Goal: Task Accomplishment & Management: Manage account settings

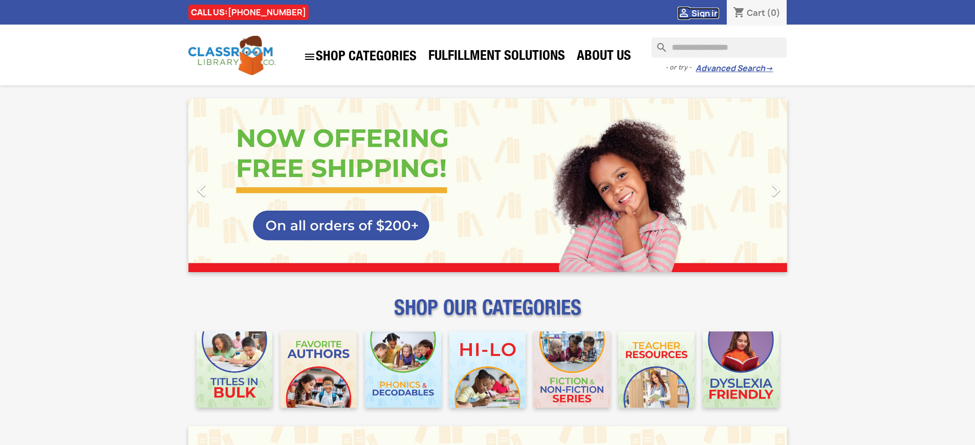
click at [705, 13] on span "Sign in" at bounding box center [706, 13] width 28 height 11
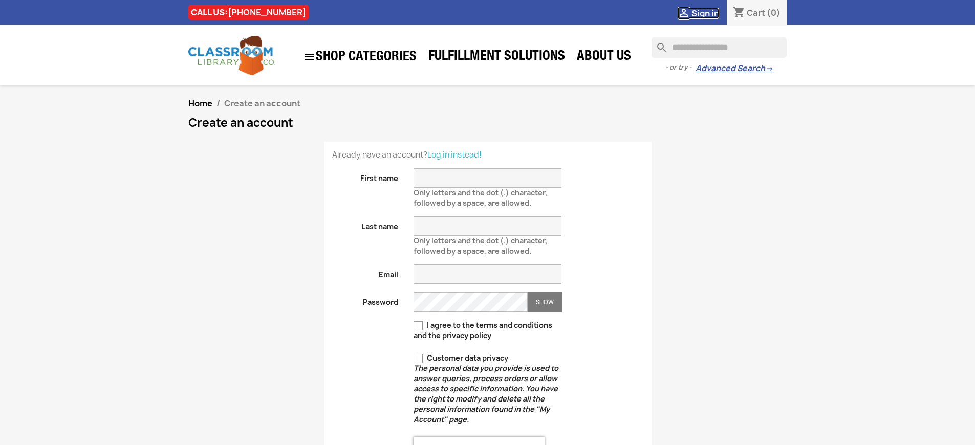
click at [705, 13] on span "Sign in" at bounding box center [706, 13] width 28 height 11
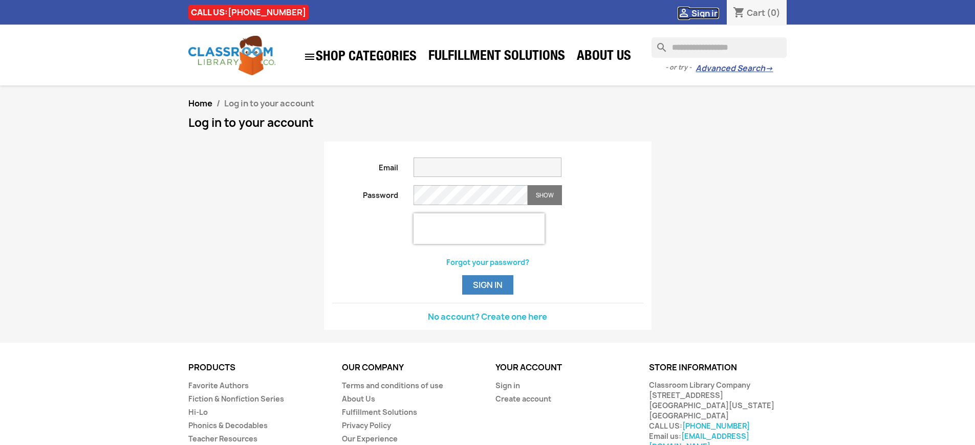
click at [705, 13] on span "Sign in" at bounding box center [706, 13] width 28 height 11
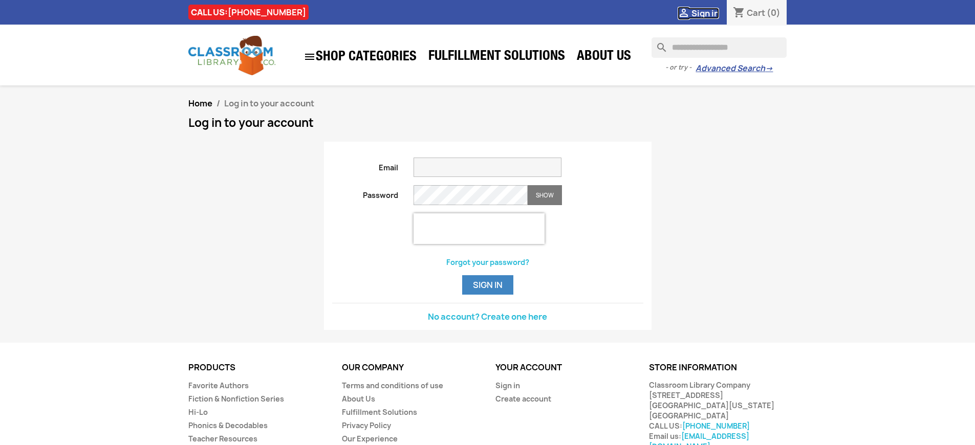
click at [705, 13] on span "Sign in" at bounding box center [706, 13] width 28 height 11
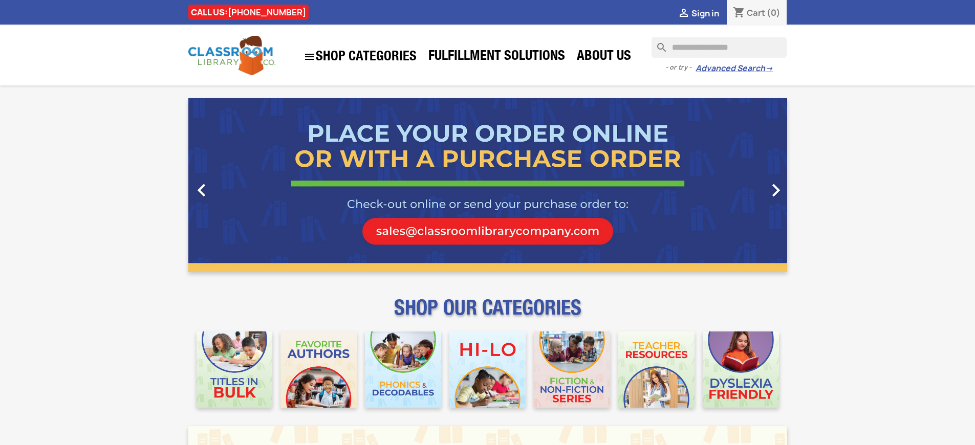
click at [705, 13] on span "Sign in" at bounding box center [706, 13] width 28 height 11
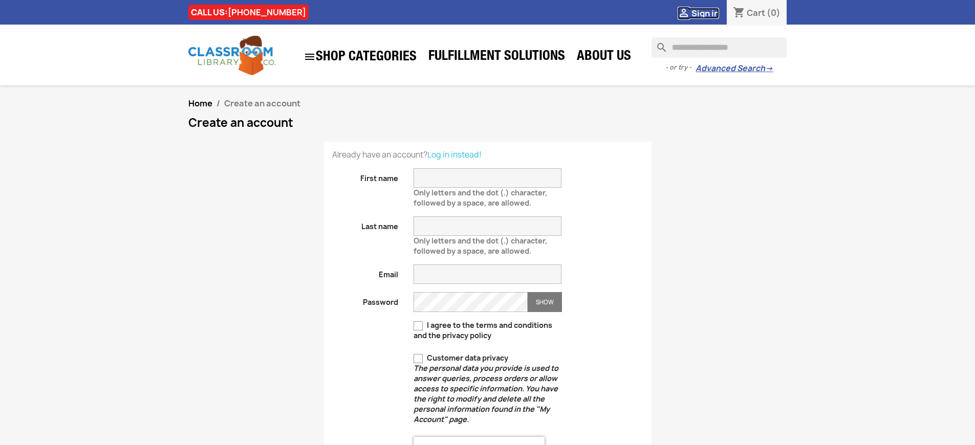
click at [705, 13] on span "Sign in" at bounding box center [706, 13] width 28 height 11
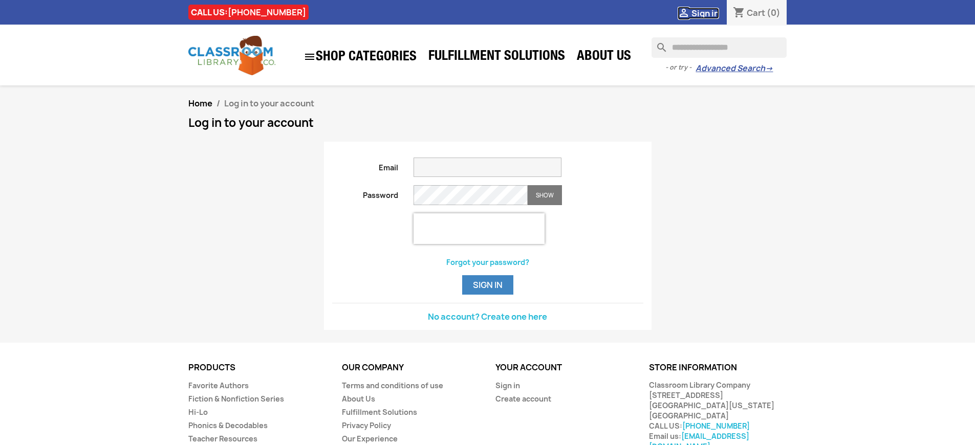
click at [705, 13] on span "Sign in" at bounding box center [706, 13] width 28 height 11
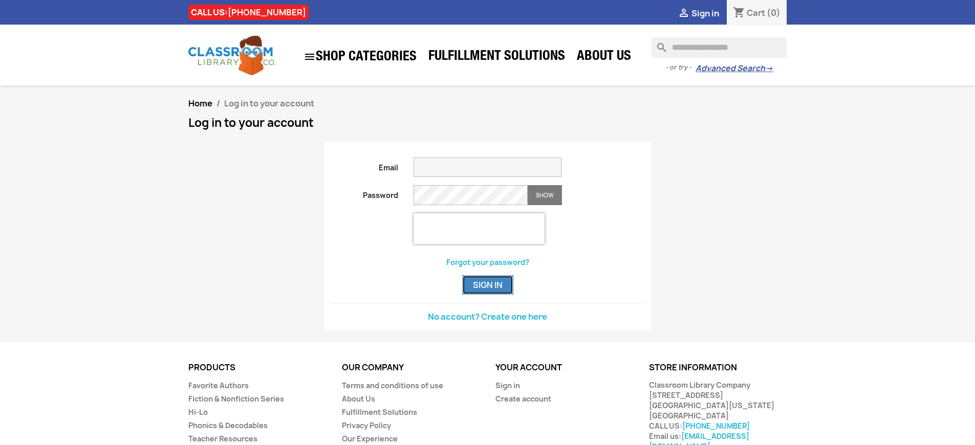
click at [487, 295] on button "Sign in" at bounding box center [487, 284] width 51 height 19
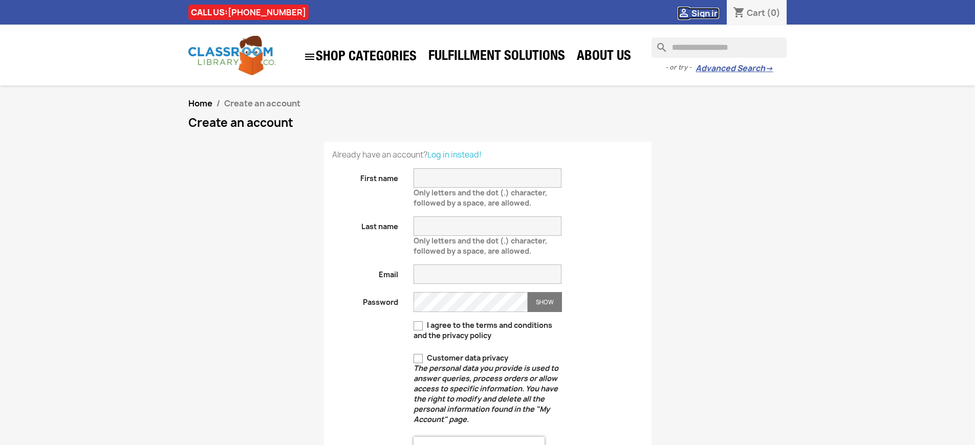
click at [705, 13] on span "Sign in" at bounding box center [706, 13] width 28 height 11
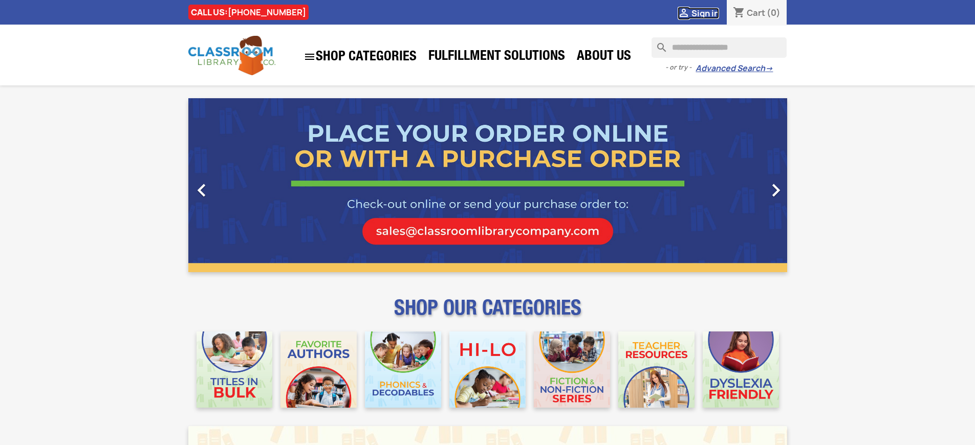
click at [705, 13] on span "Sign in" at bounding box center [706, 13] width 28 height 11
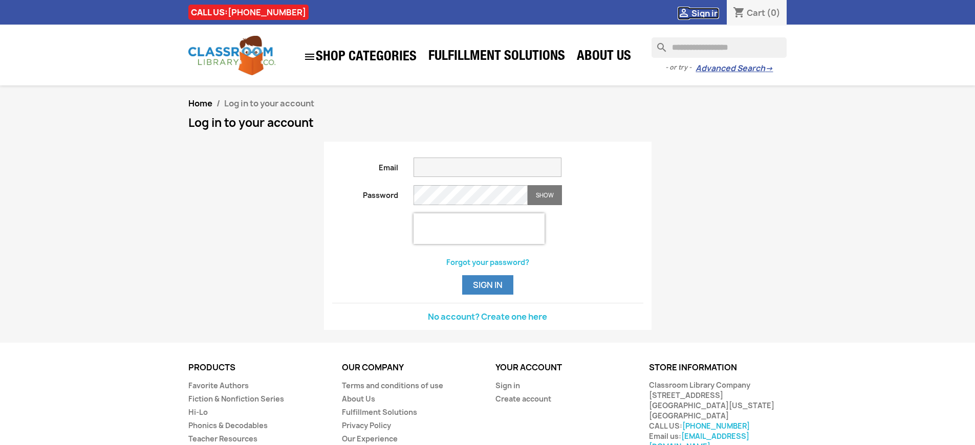
click at [705, 13] on span "Sign in" at bounding box center [706, 13] width 28 height 11
click at [507, 391] on link "Sign in" at bounding box center [507, 386] width 25 height 10
click at [705, 13] on span "Sign in" at bounding box center [706, 13] width 28 height 11
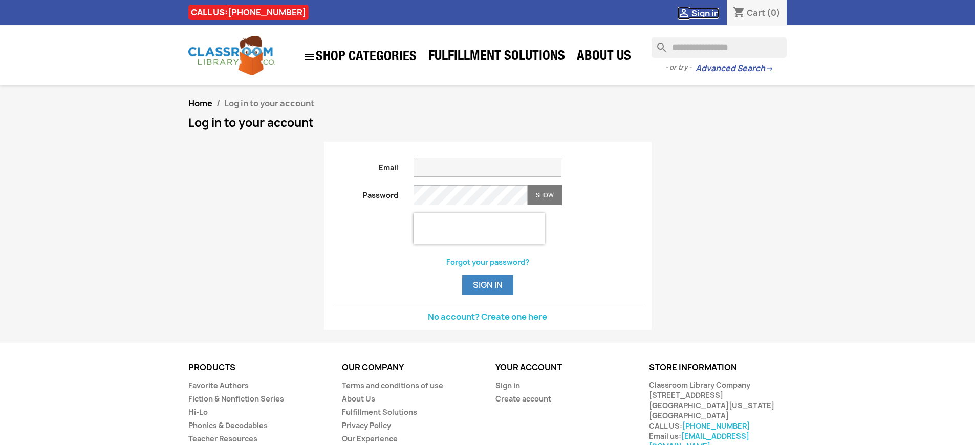
click at [705, 13] on span "Sign in" at bounding box center [706, 13] width 28 height 11
click at [507, 391] on link "Sign in" at bounding box center [507, 386] width 25 height 10
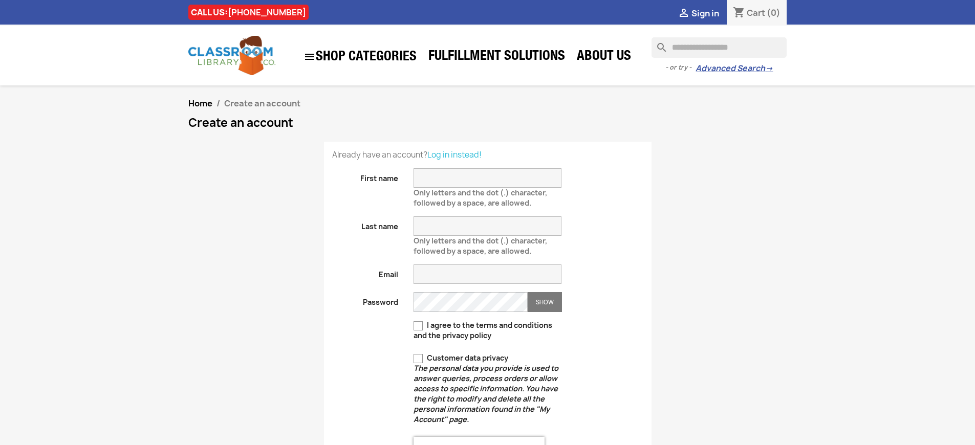
click at [705, 13] on span "Sign in" at bounding box center [706, 13] width 28 height 11
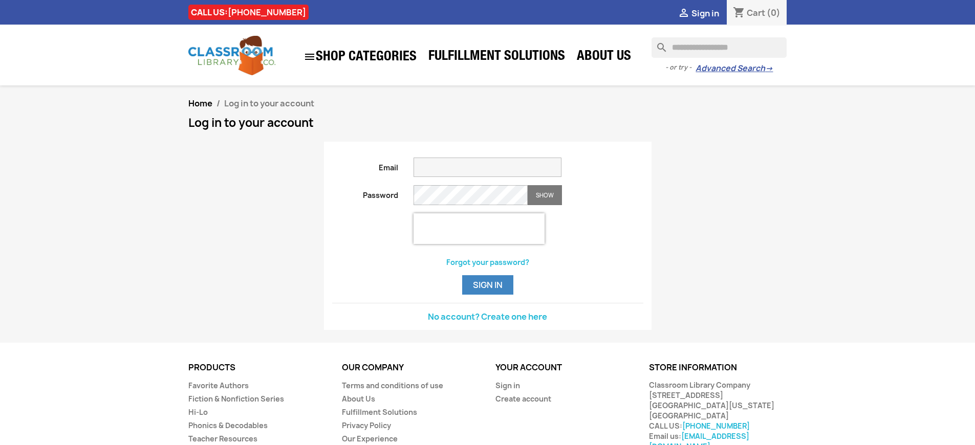
click at [487, 322] on link "No account? Create one here" at bounding box center [487, 316] width 119 height 11
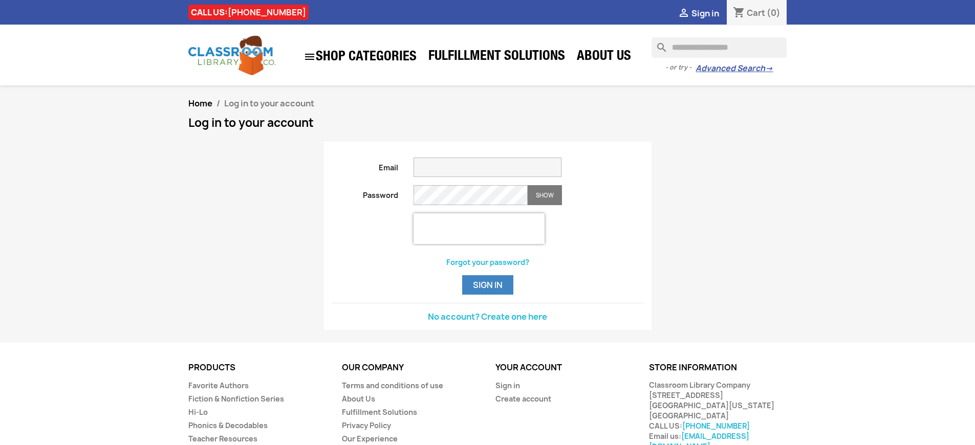
click at [487, 322] on link "No account? Create one here" at bounding box center [487, 316] width 119 height 11
